Goal: Task Accomplishment & Management: Complete application form

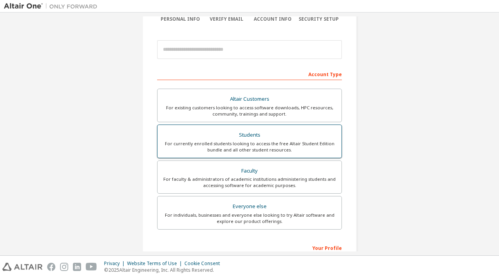
scroll to position [76, 0]
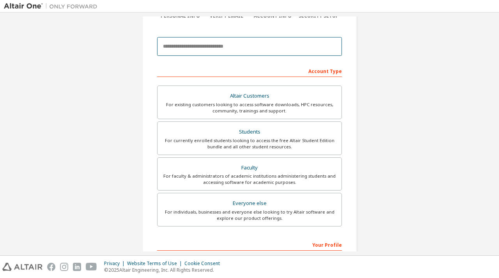
click at [236, 44] on input "email" at bounding box center [249, 46] width 185 height 19
type input "**********"
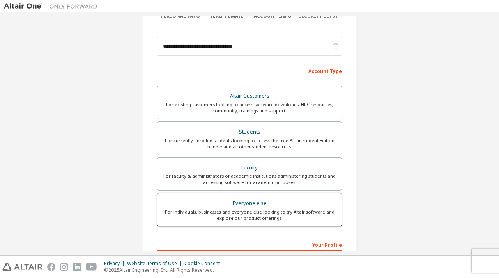
click at [275, 206] on div "Everyone else" at bounding box center [249, 203] width 175 height 11
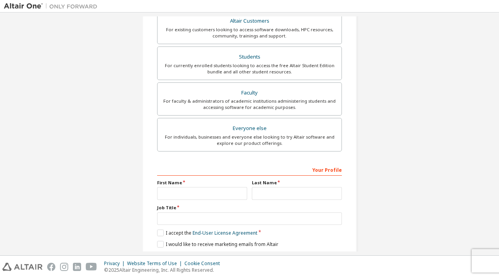
scroll to position [176, 0]
click at [268, 92] on div "Faculty" at bounding box center [249, 92] width 175 height 11
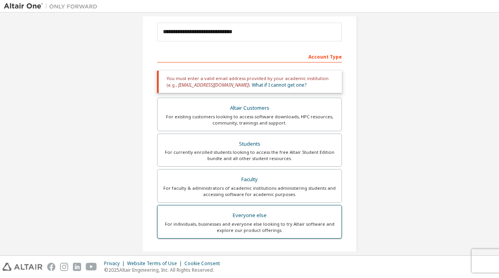
scroll to position [91, 0]
click at [255, 85] on link "What if I cannot get one?" at bounding box center [279, 85] width 55 height 7
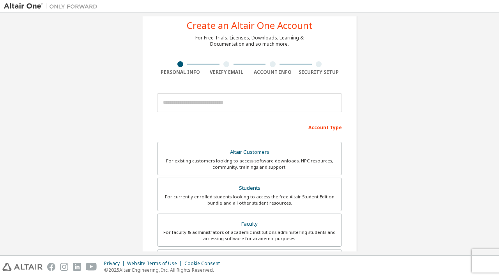
scroll to position [21, 0]
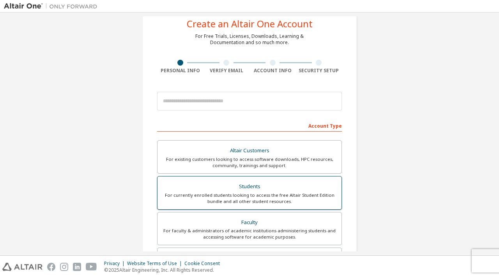
click at [252, 192] on div "For currently enrolled students looking to access the free Altair Student Editi…" at bounding box center [249, 198] width 175 height 12
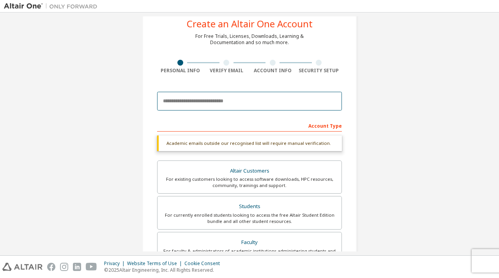
click at [231, 104] on input "email" at bounding box center [249, 101] width 185 height 19
type input "**********"
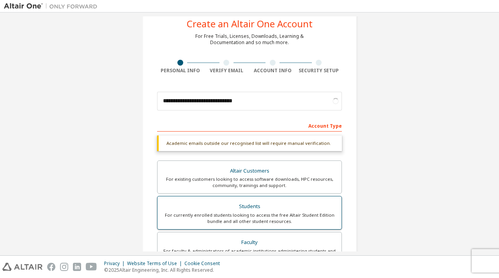
click at [270, 206] on div "Students" at bounding box center [249, 206] width 175 height 11
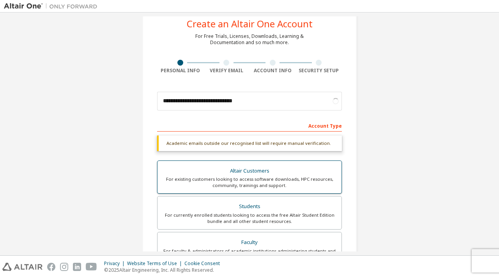
click at [272, 185] on div "For existing customers looking to access software downloads, HPC resources, com…" at bounding box center [249, 182] width 175 height 12
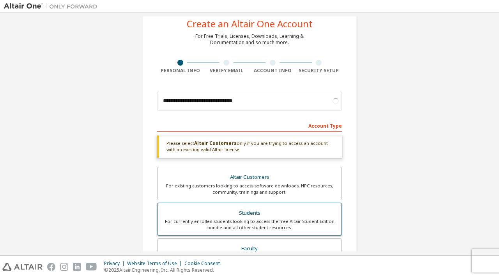
click at [264, 218] on div "For currently enrolled students looking to access the free Altair Student Editi…" at bounding box center [249, 224] width 175 height 12
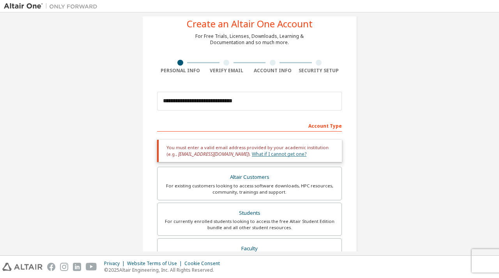
click at [265, 156] on link "What if I cannot get one?" at bounding box center [279, 154] width 55 height 7
